Goal: Information Seeking & Learning: Learn about a topic

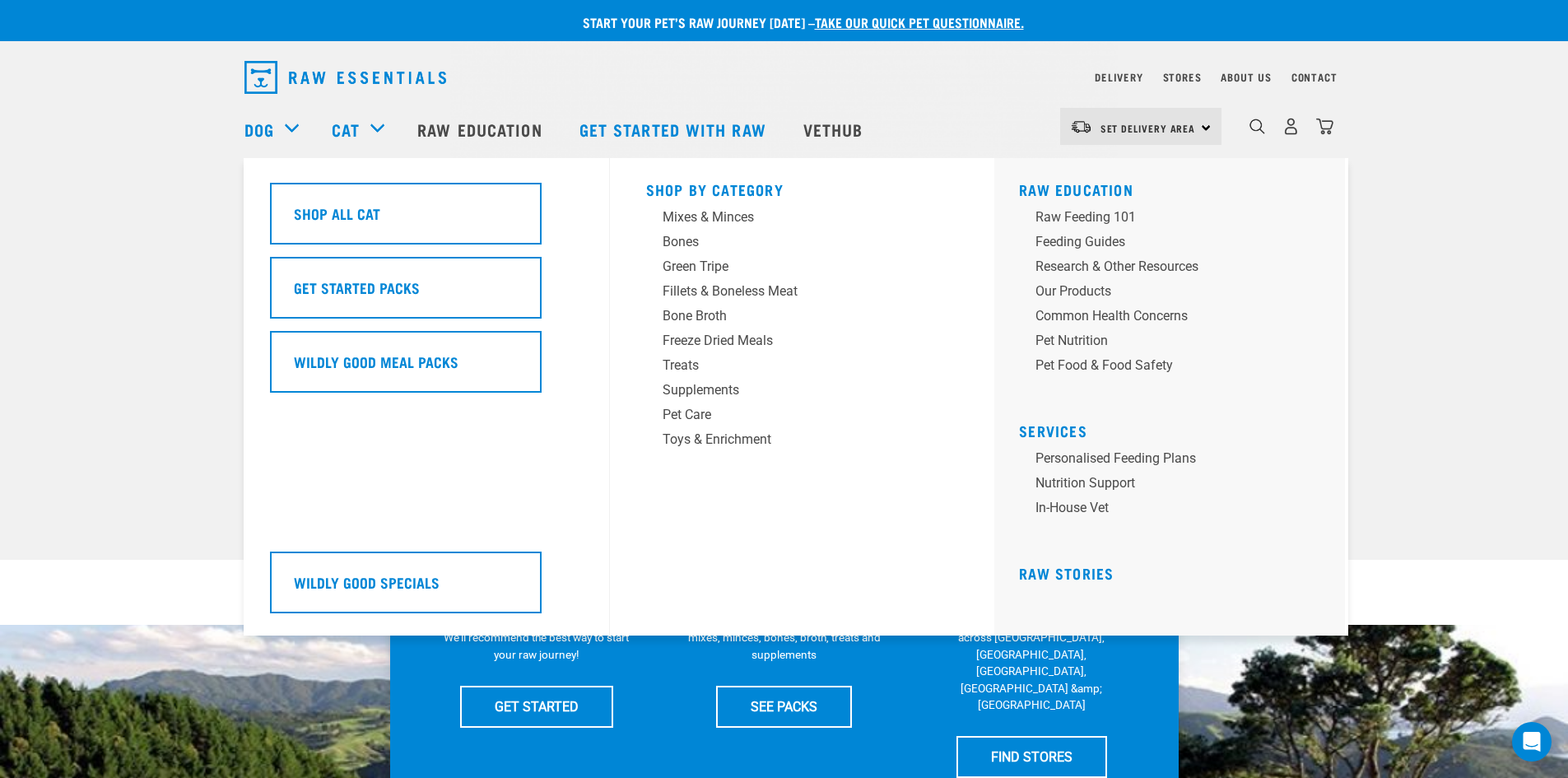
click at [384, 190] on div "Shop All Cat" at bounding box center [406, 213] width 271 height 62
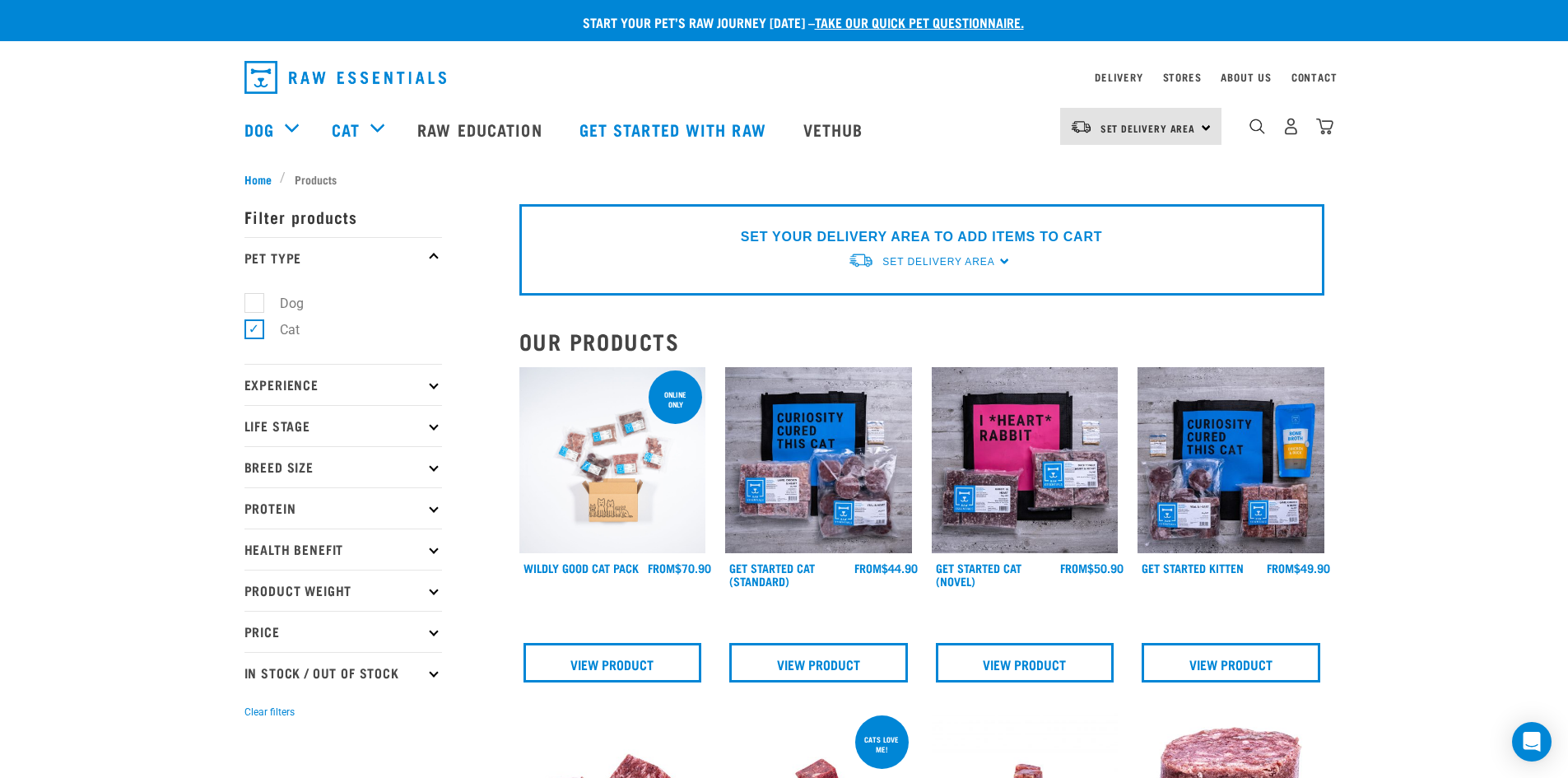
click at [258, 327] on label "Cat" at bounding box center [280, 330] width 53 height 21
click at [255, 327] on input "Cat" at bounding box center [250, 327] width 10 height 10
checkbox input "false"
click at [254, 304] on label "Dog" at bounding box center [283, 303] width 57 height 21
click at [246, 304] on input "Dog" at bounding box center [250, 300] width 10 height 10
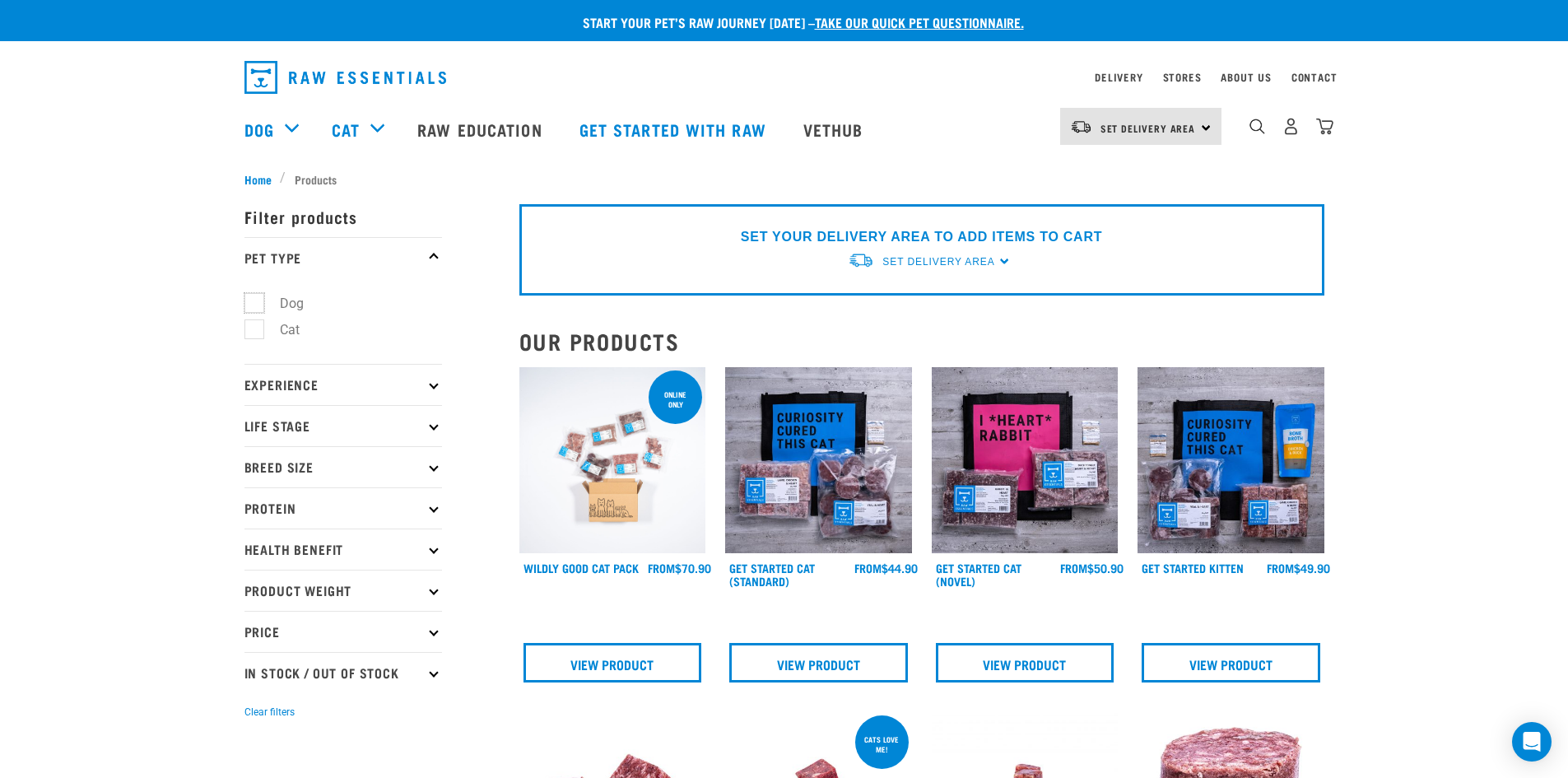
checkbox input "true"
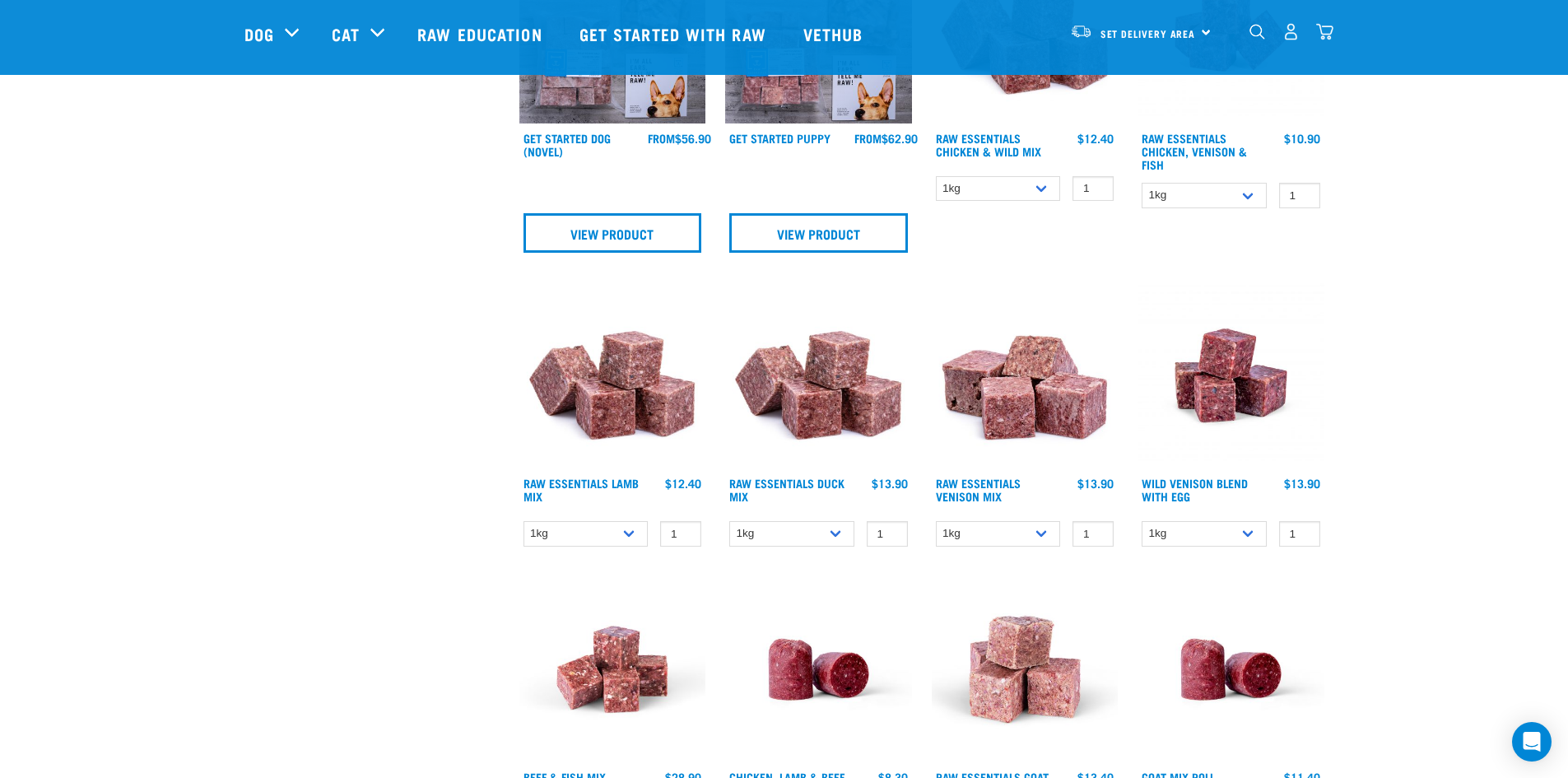
scroll to position [658, 0]
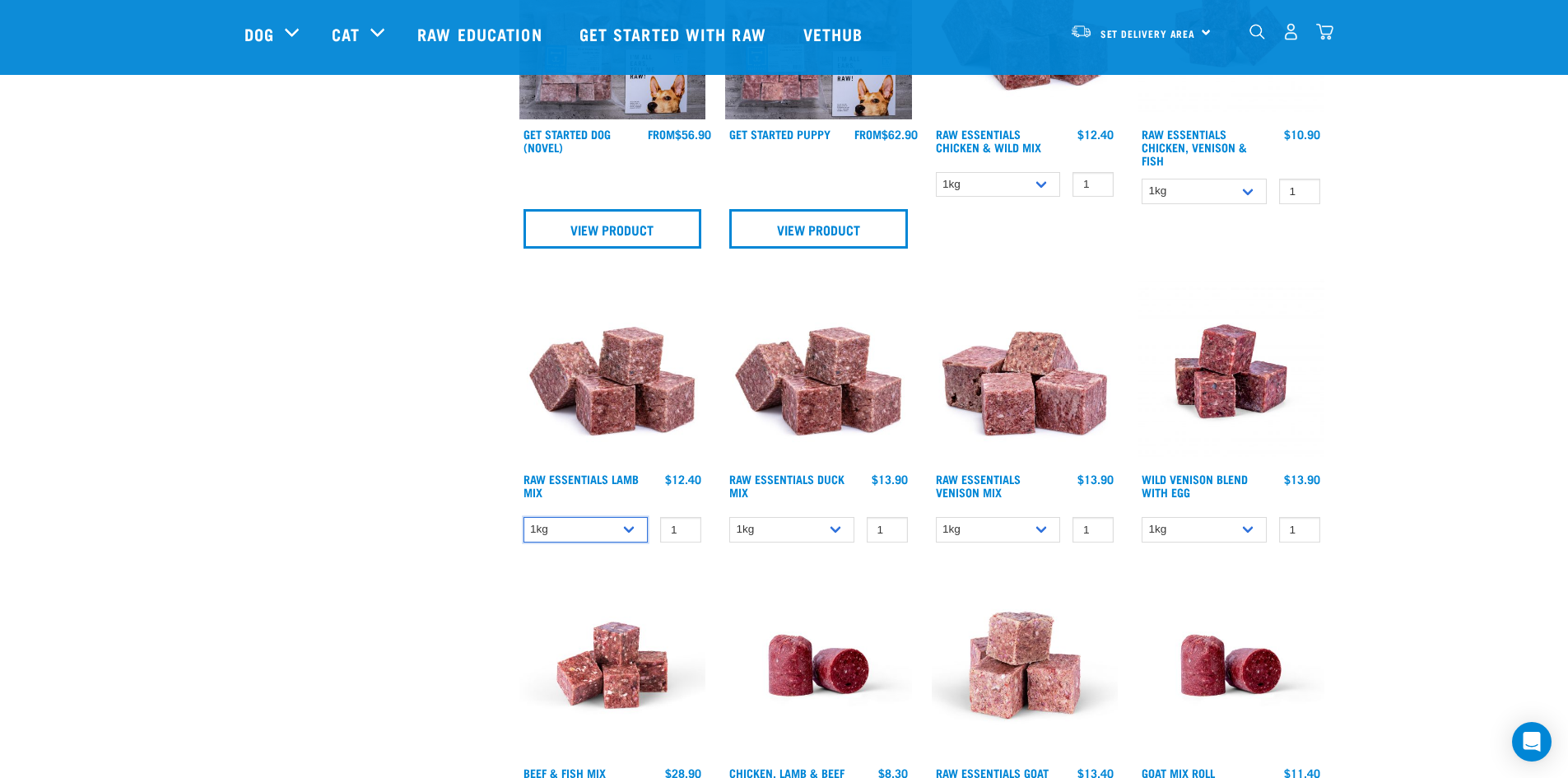
click at [637, 528] on select "1kg 3kg Bulk (10kg)" at bounding box center [586, 528] width 125 height 25
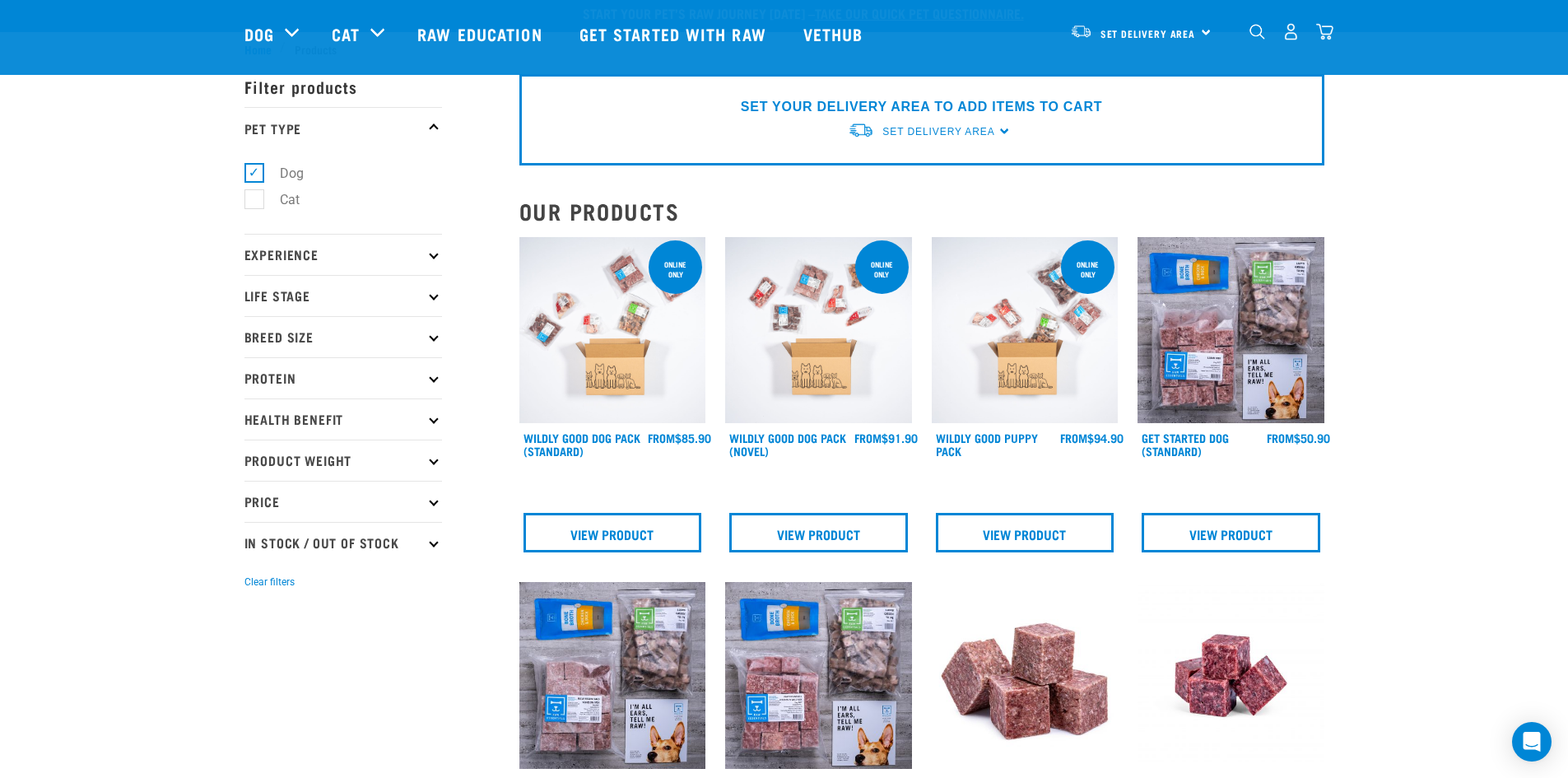
scroll to position [0, 0]
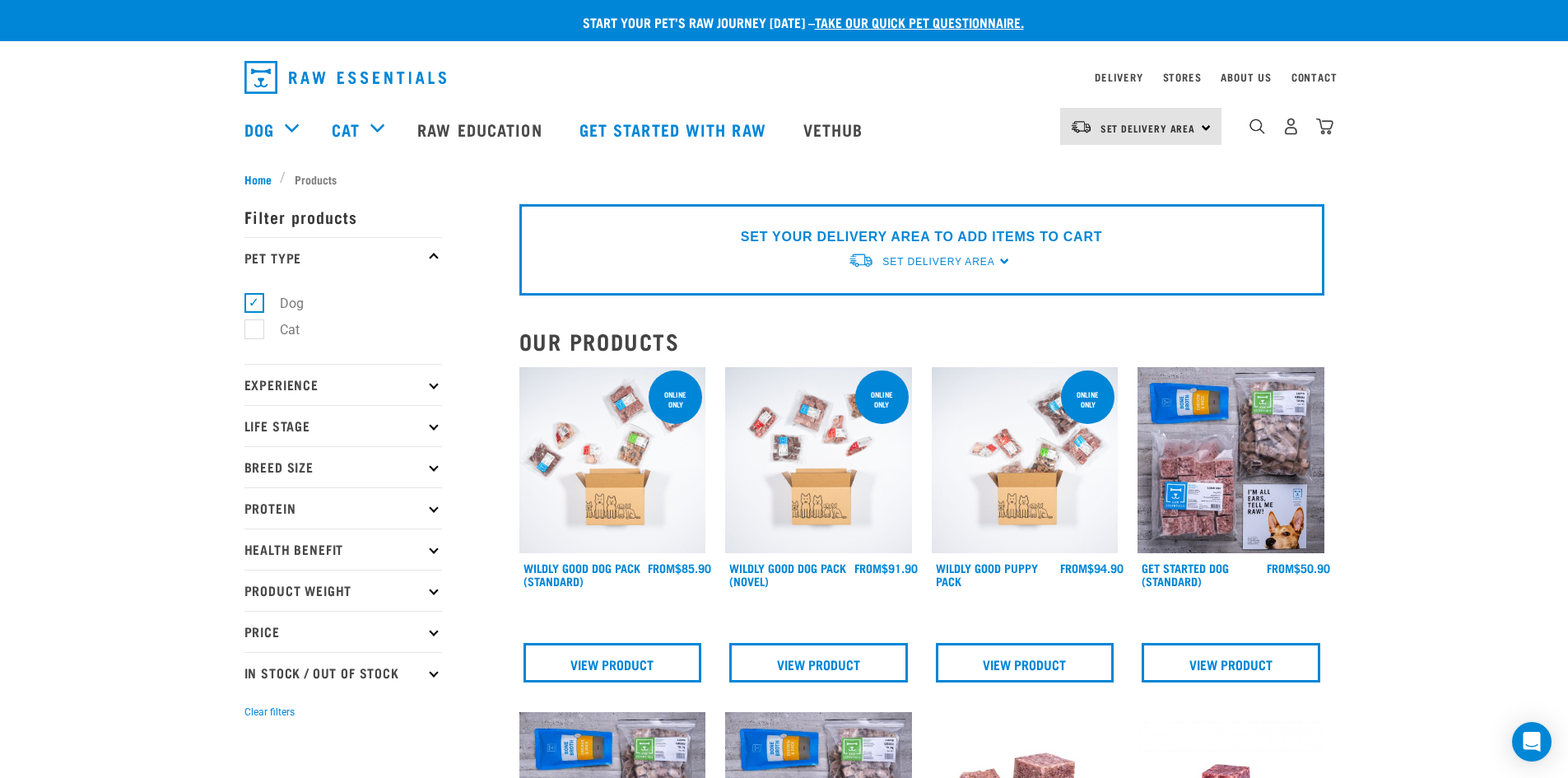
click at [582, 465] on img at bounding box center [613, 461] width 187 height 187
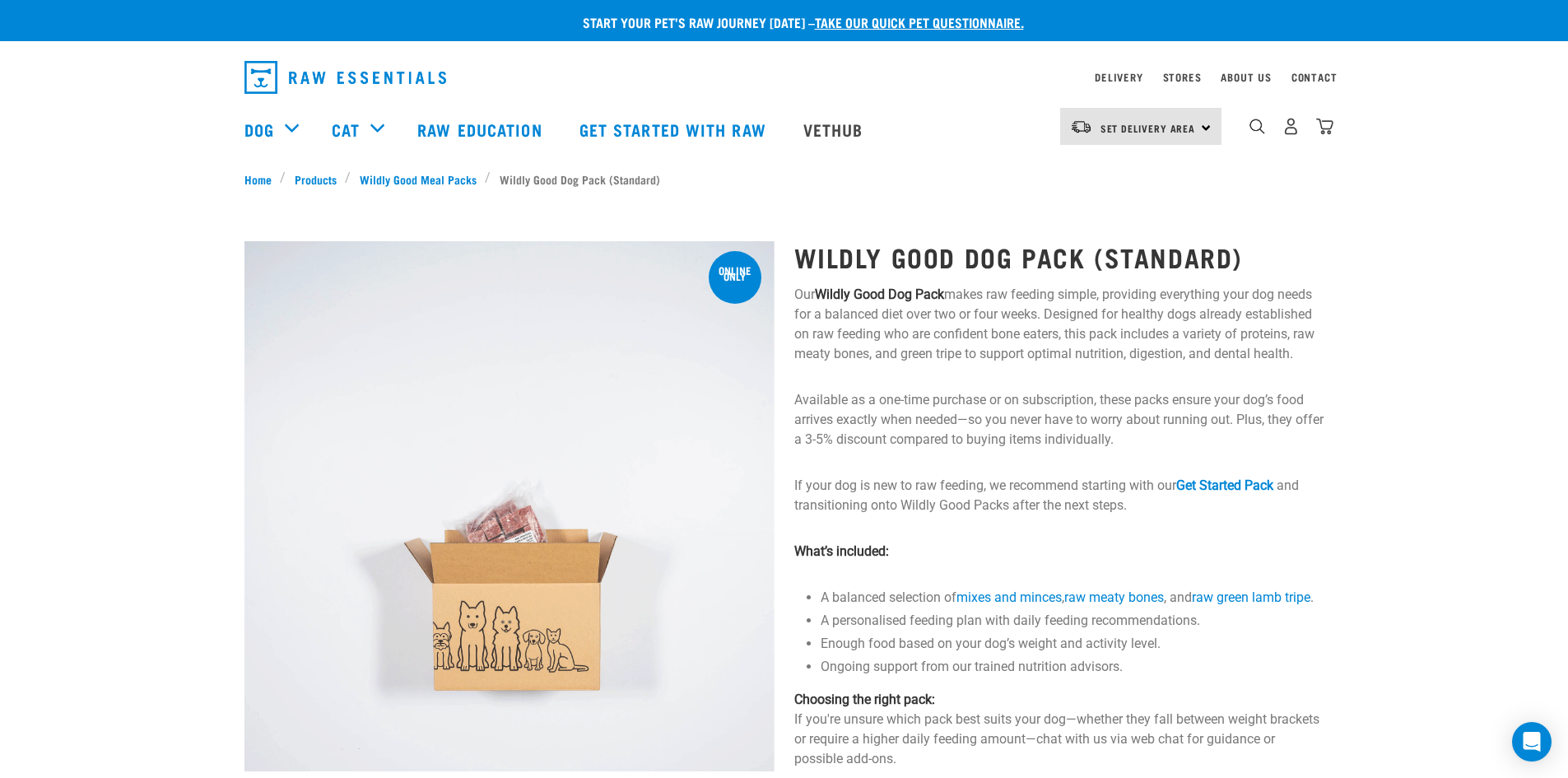
click at [510, 139] on link "Raw Education" at bounding box center [482, 129] width 161 height 66
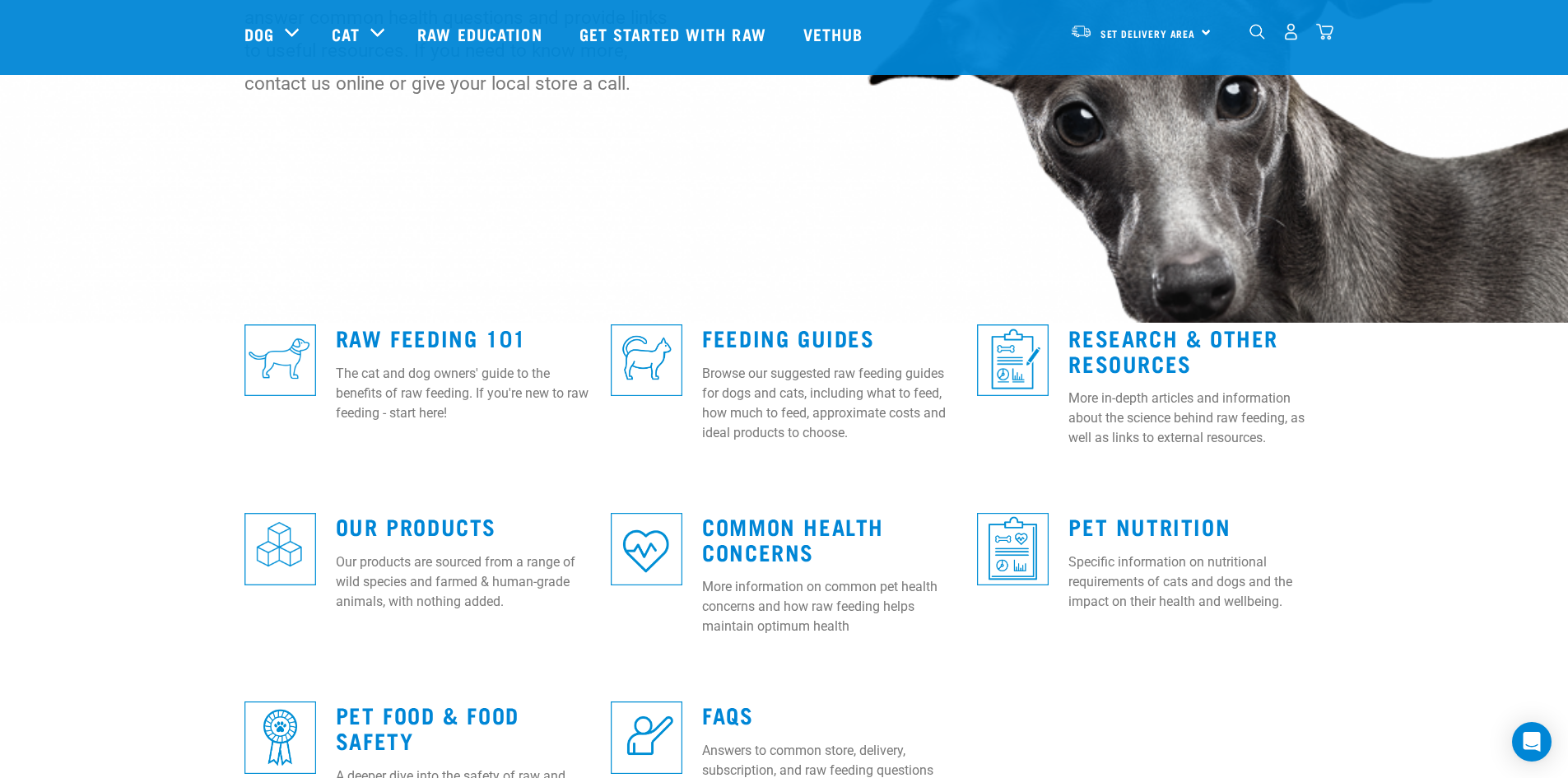
scroll to position [247, 0]
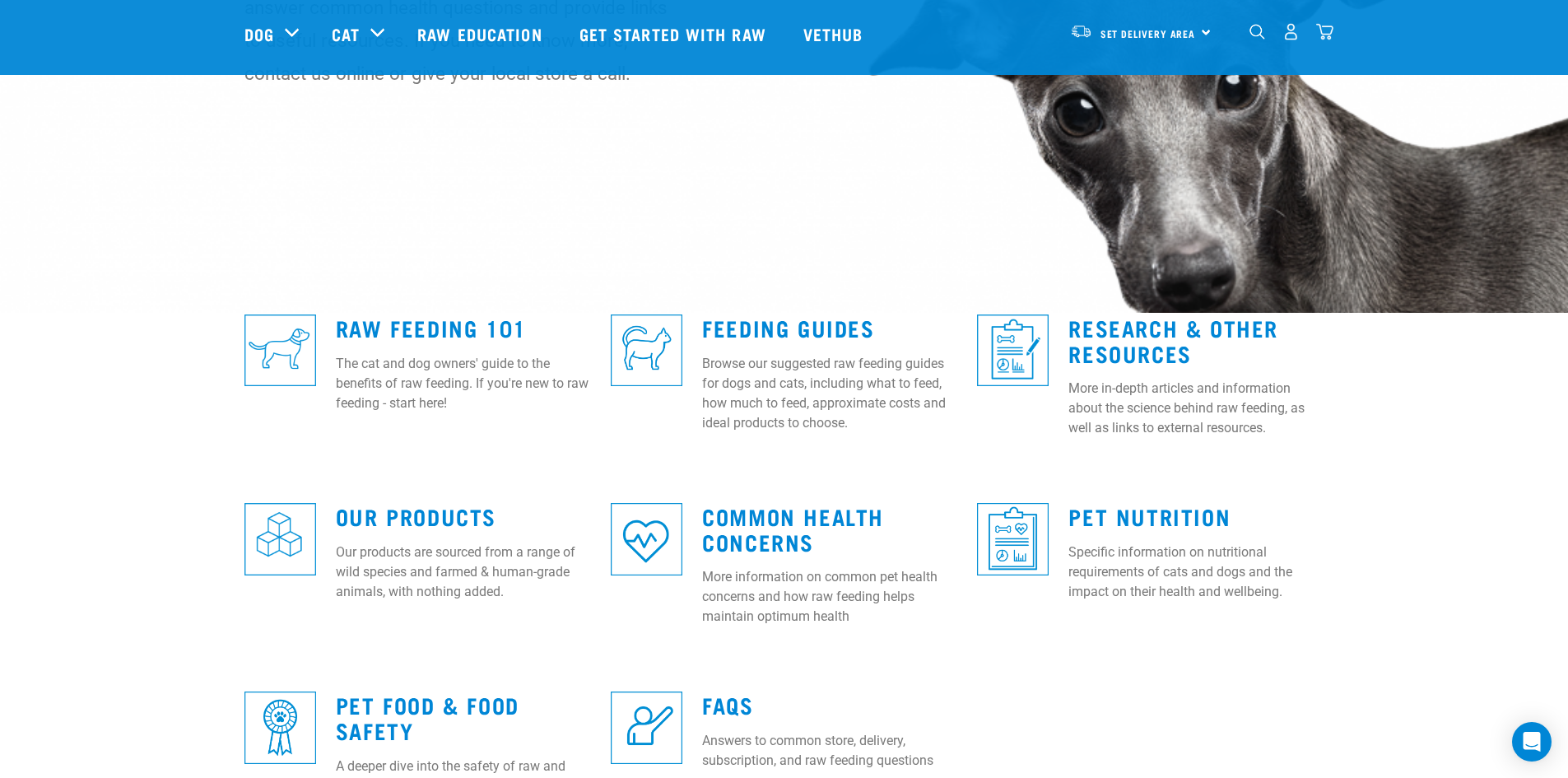
click at [473, 321] on link "Raw Feeding 101" at bounding box center [432, 327] width 191 height 12
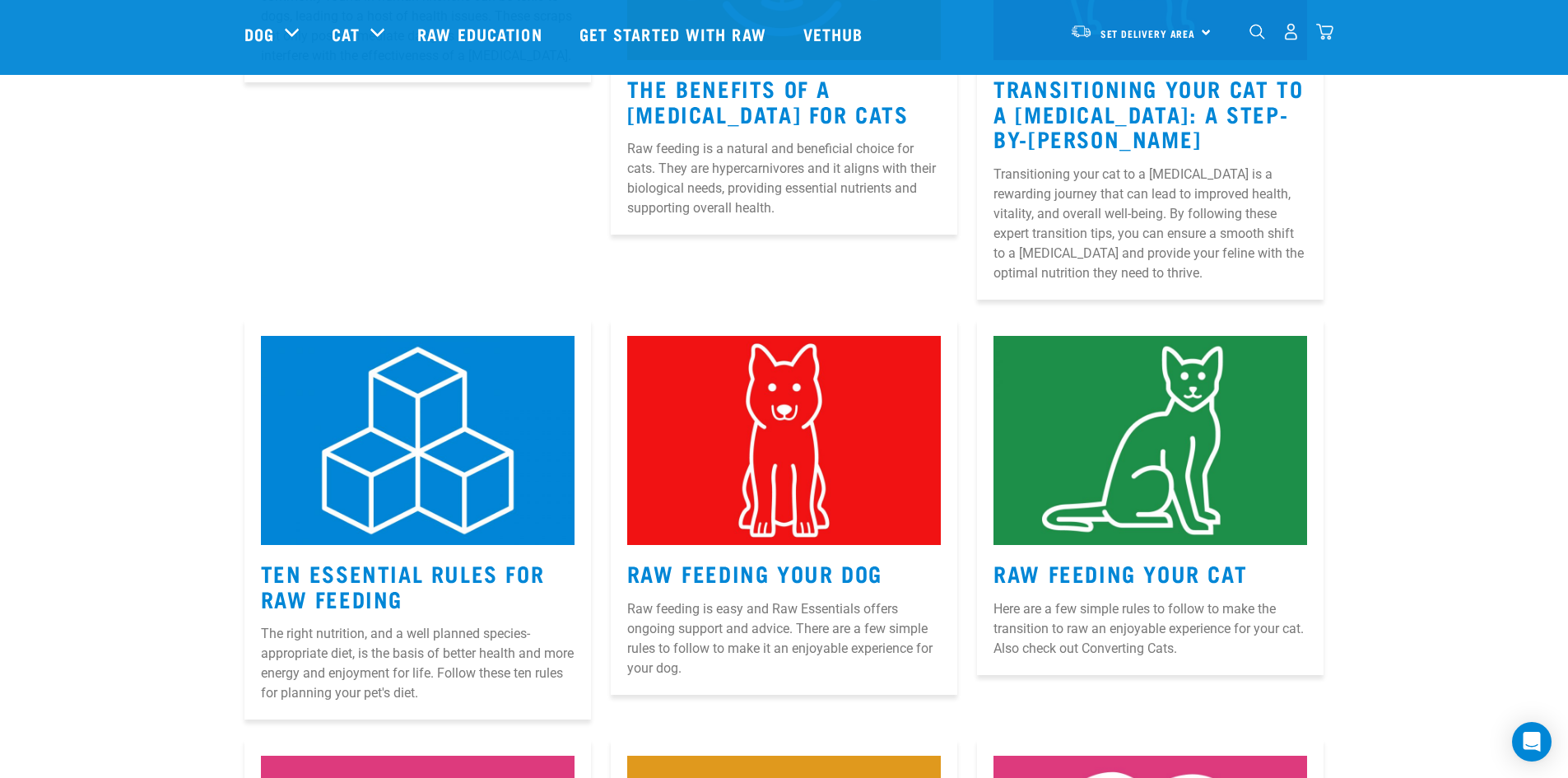
scroll to position [494, 0]
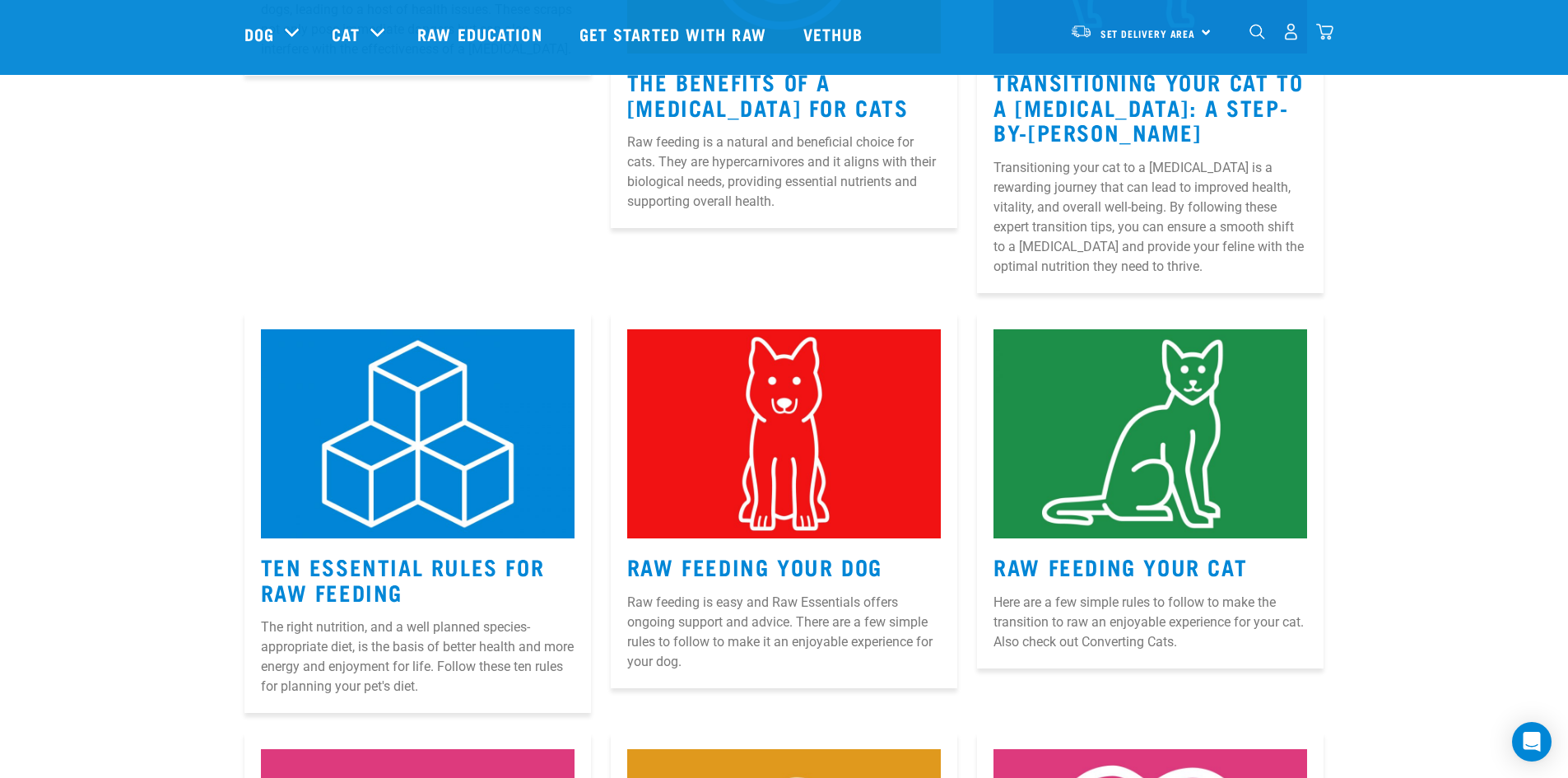
click at [780, 560] on link "Raw Feeding Your Dog" at bounding box center [755, 566] width 255 height 12
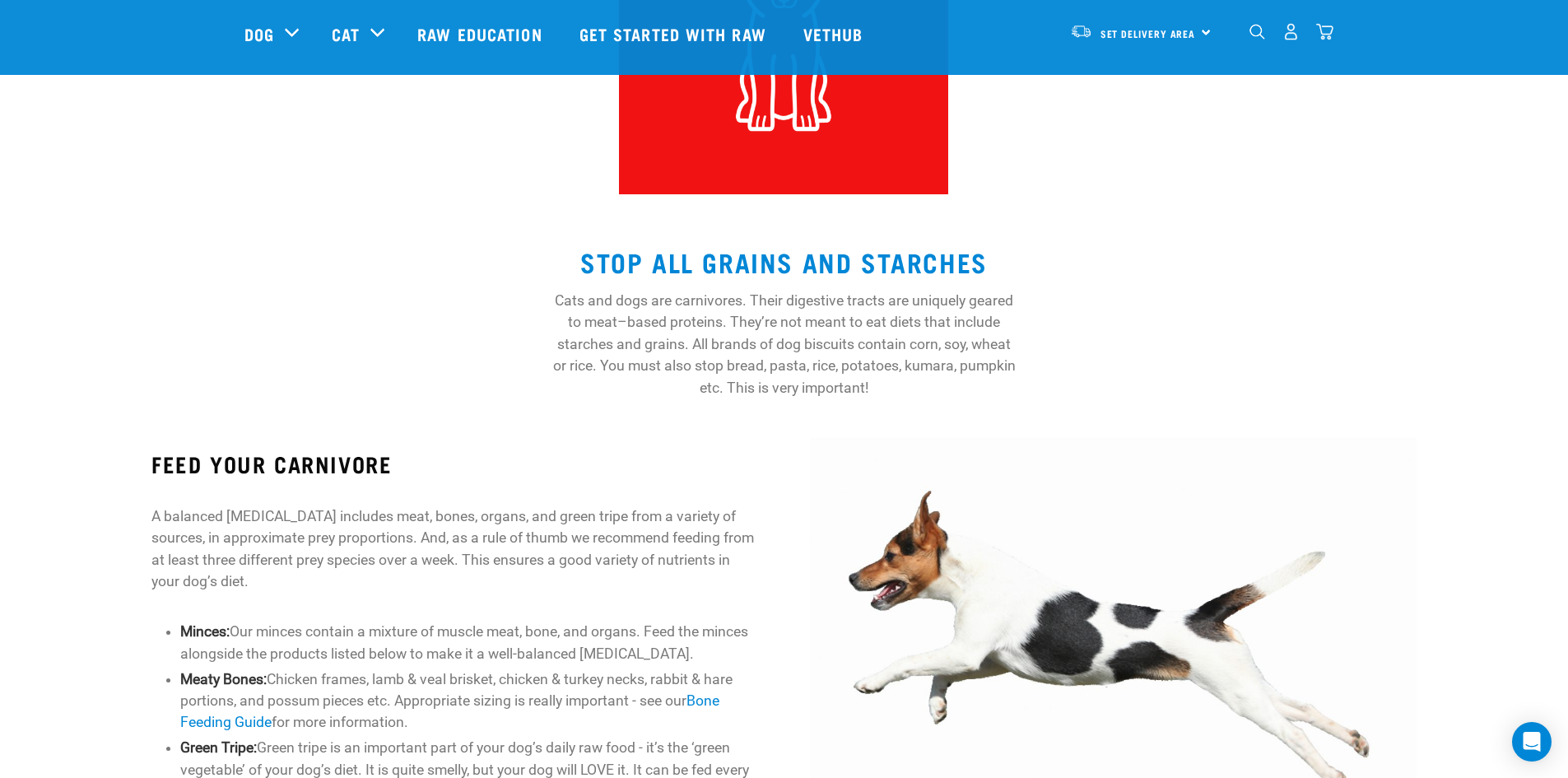
scroll to position [329, 0]
